Goal: Feedback & Contribution: Leave review/rating

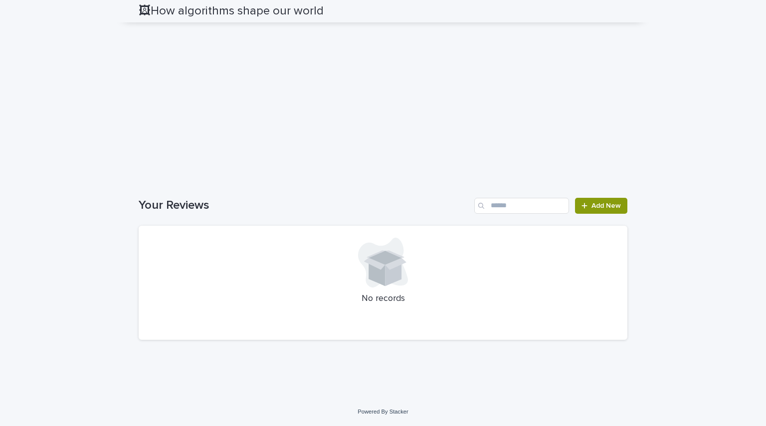
scroll to position [1819, 0]
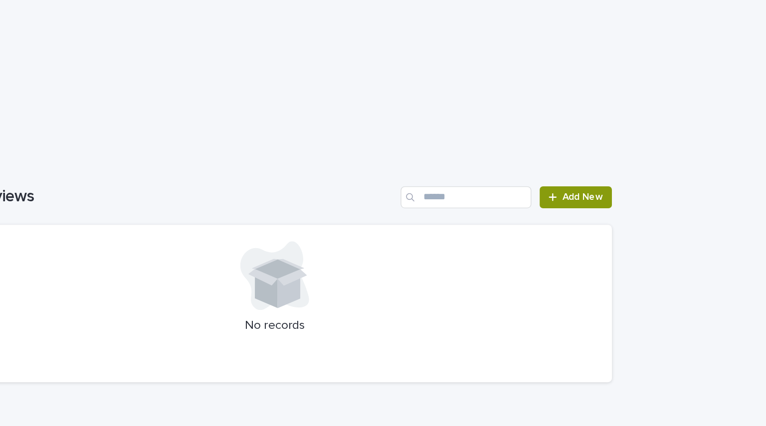
scroll to position [1820, 0]
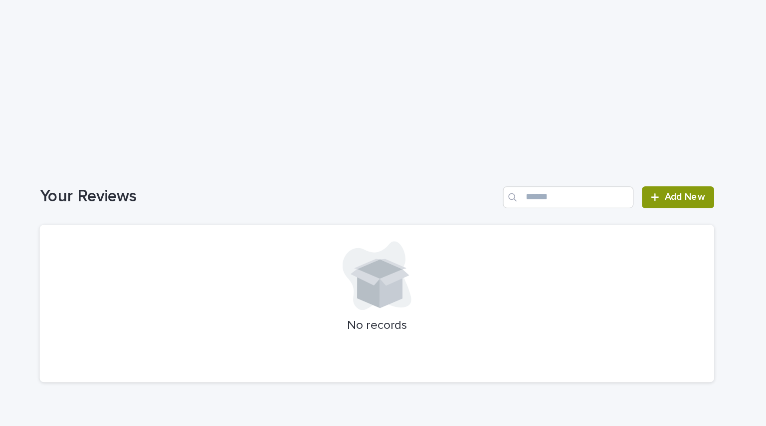
click at [473, 342] on div "Loading... Saving… Your Reviews Add New No records" at bounding box center [383, 263] width 489 height 171
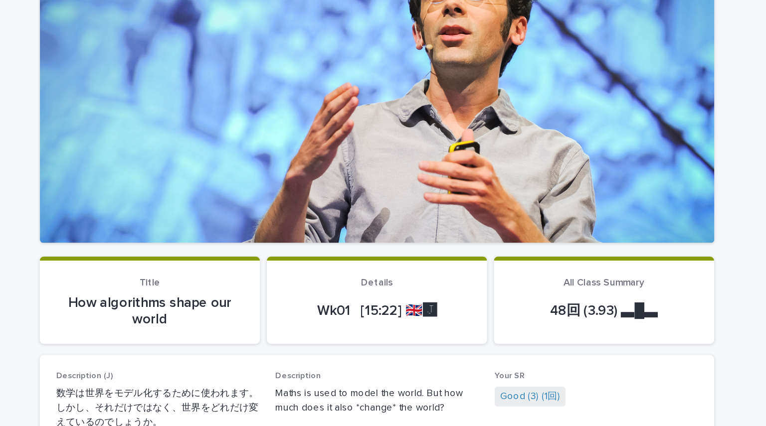
scroll to position [0, 0]
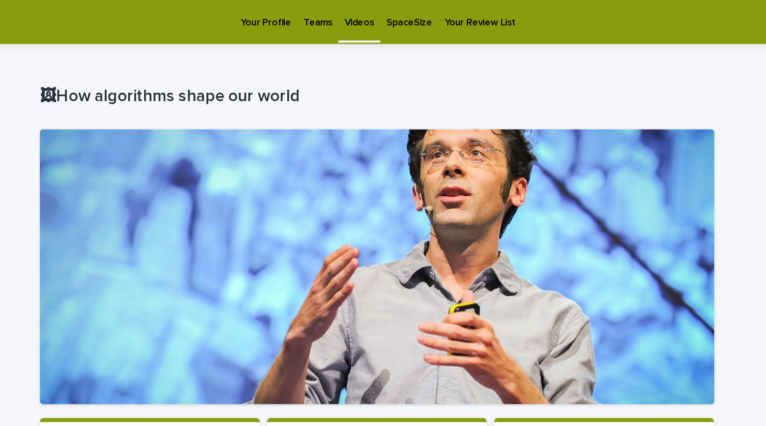
click at [368, 17] on p "Videos" at bounding box center [370, 10] width 21 height 21
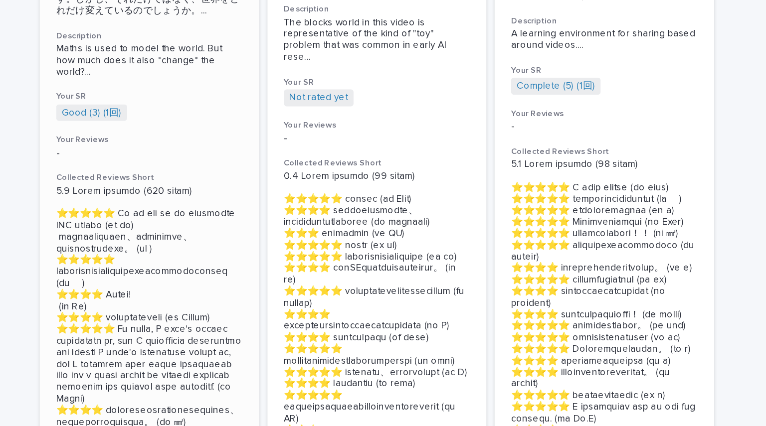
scroll to position [295, 0]
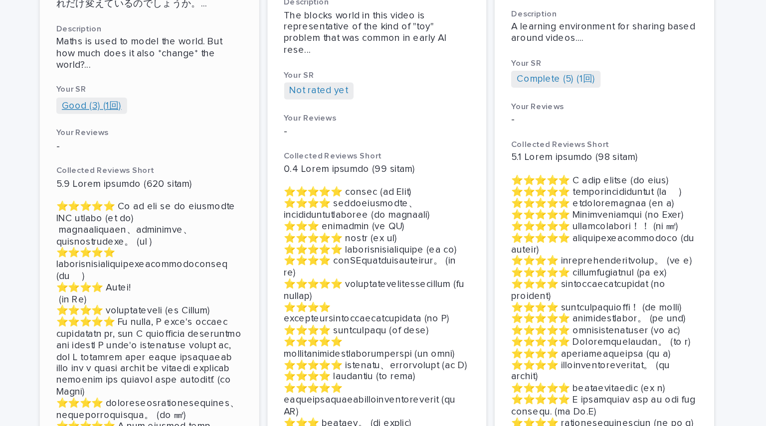
click at [184, 80] on link "Good (3) (1回)" at bounding box center [176, 77] width 43 height 8
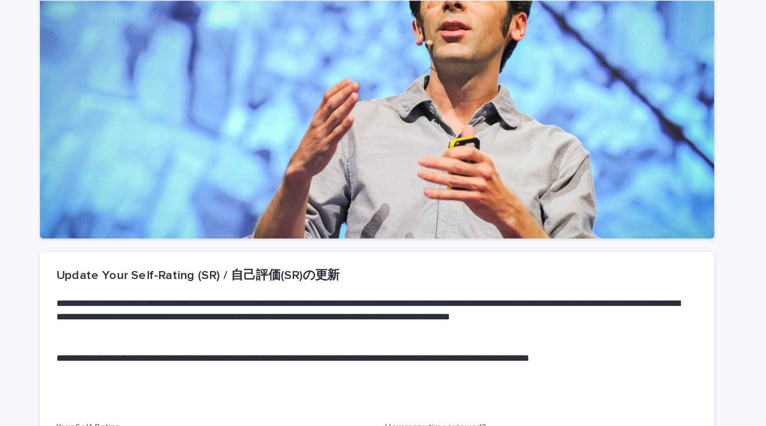
scroll to position [128, 0]
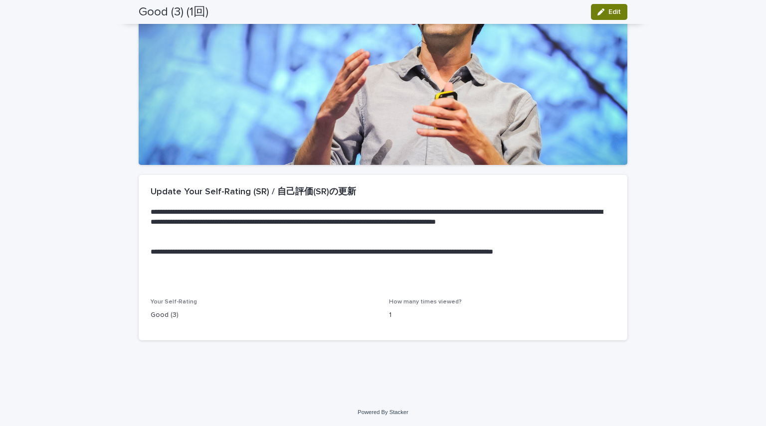
click at [599, 13] on icon "button" at bounding box center [600, 11] width 7 height 7
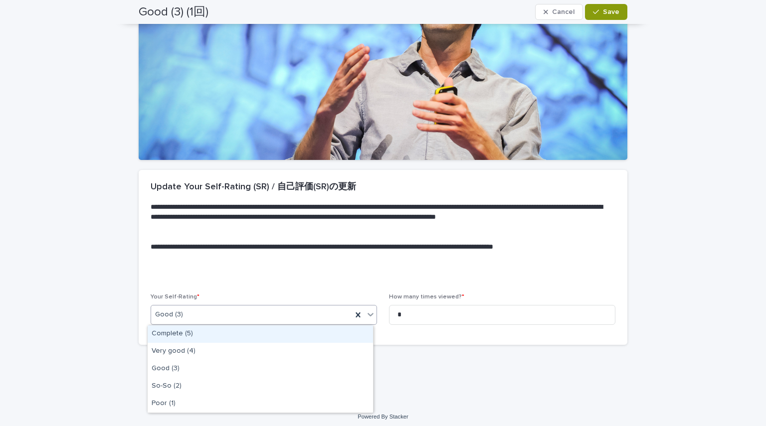
click at [311, 312] on div "Good (3)" at bounding box center [251, 315] width 201 height 16
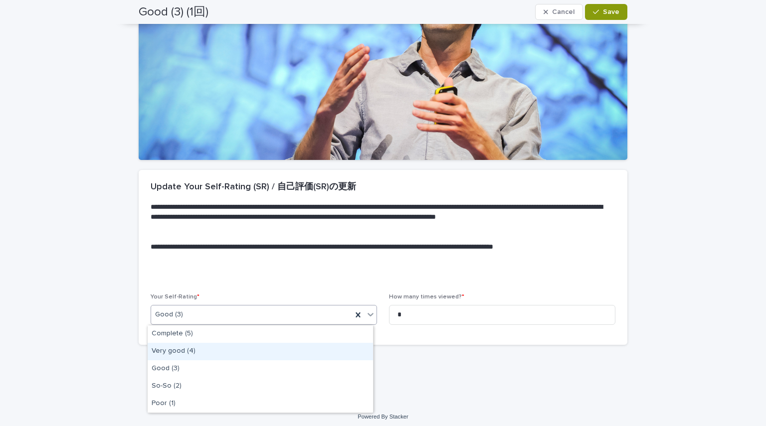
click at [264, 351] on div "Very good (4)" at bounding box center [260, 351] width 225 height 17
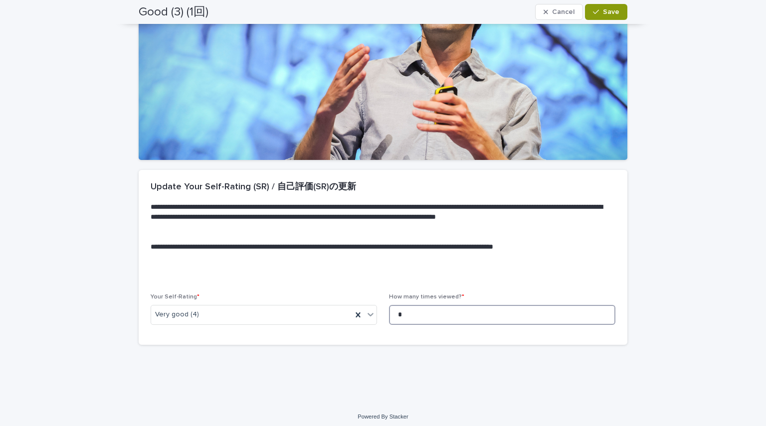
click at [410, 315] on input "*" at bounding box center [502, 315] width 226 height 20
type input "*"
click at [604, 5] on button "Save" at bounding box center [606, 12] width 42 height 16
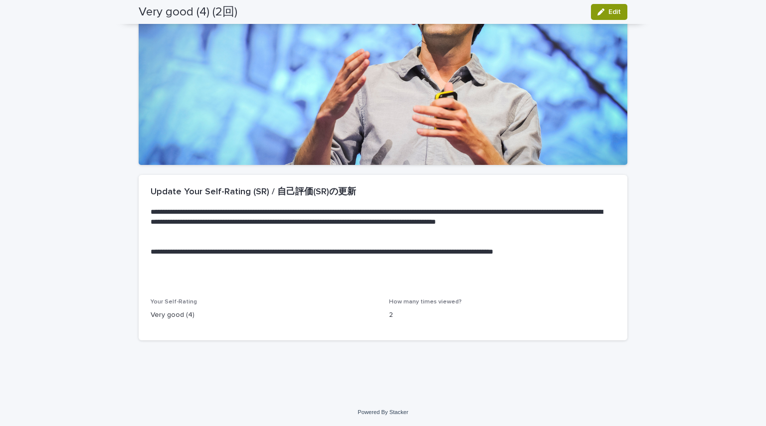
scroll to position [0, 0]
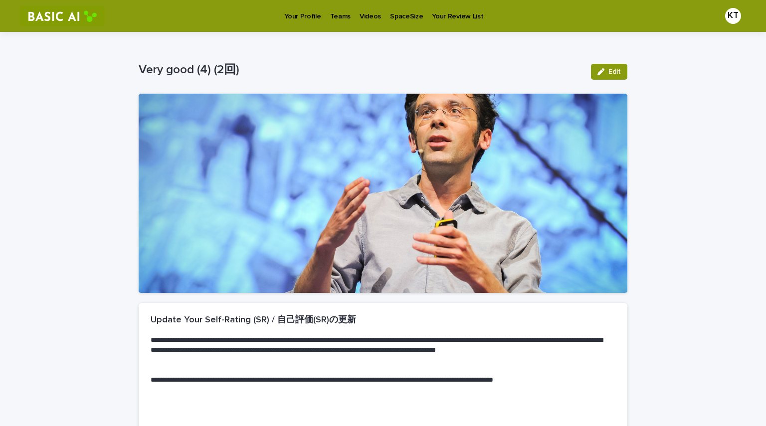
click at [51, 14] on img at bounding box center [62, 16] width 85 height 20
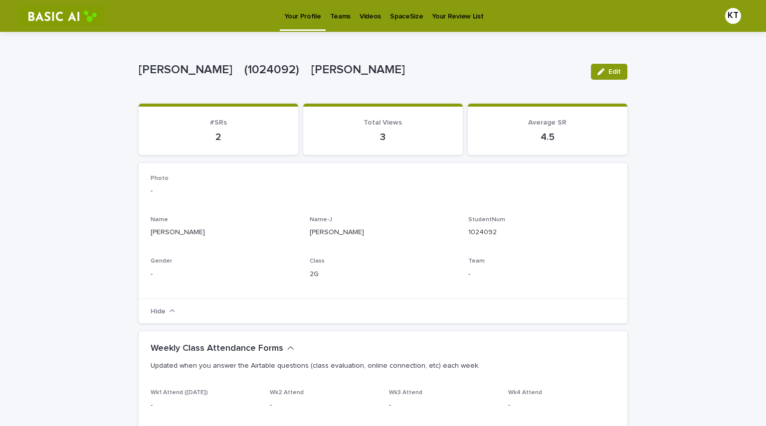
drag, startPoint x: 718, startPoint y: 0, endPoint x: 115, endPoint y: 213, distance: 638.9
